Goal: Information Seeking & Learning: Learn about a topic

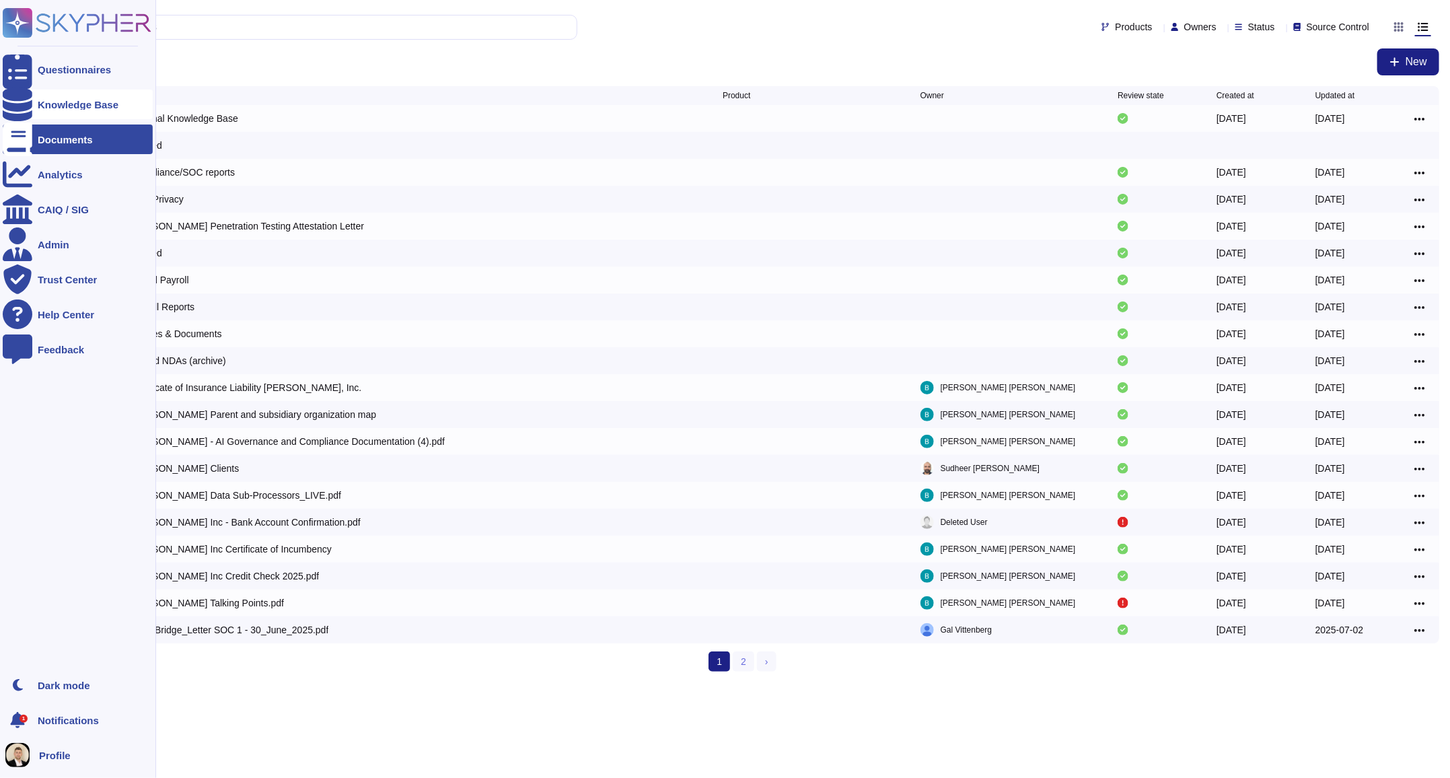
click at [54, 100] on div "Knowledge Base" at bounding box center [78, 105] width 81 height 10
